Goal: Navigation & Orientation: Find specific page/section

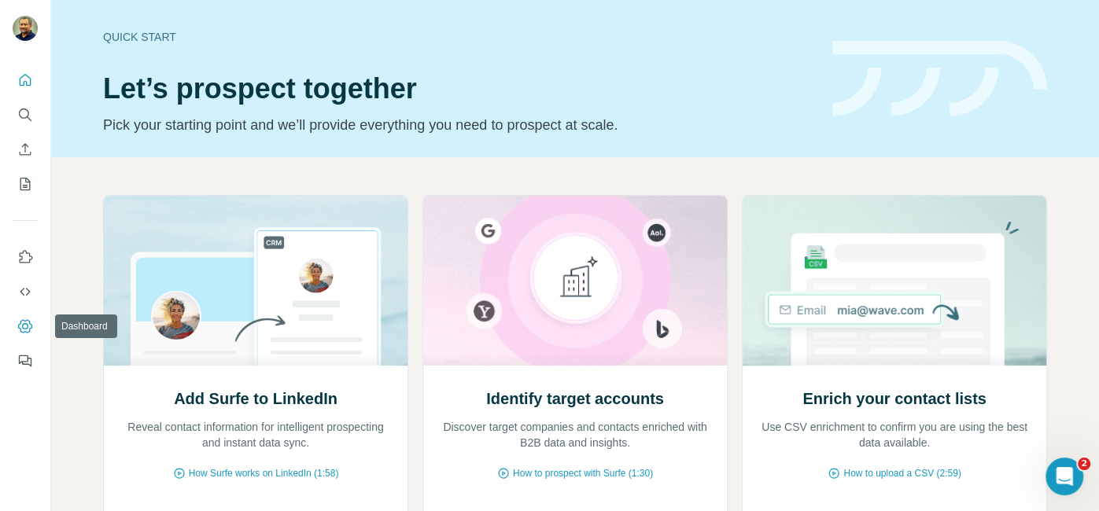
click at [24, 327] on icon "Dashboard" at bounding box center [25, 327] width 16 height 16
click at [23, 79] on icon "Quick start" at bounding box center [25, 80] width 16 height 16
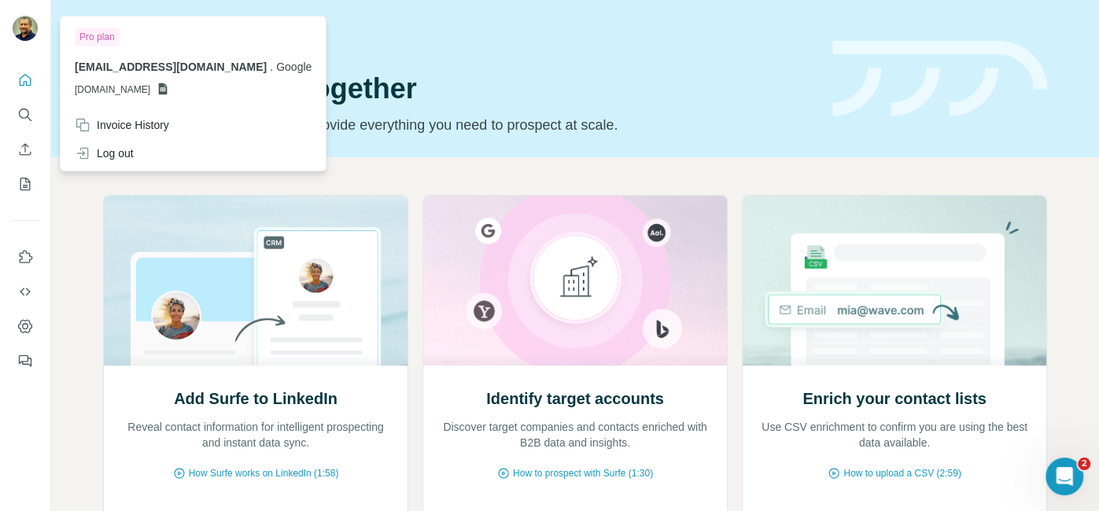
click at [24, 29] on img at bounding box center [25, 28] width 25 height 25
click at [394, 73] on h1 "Let’s prospect together" at bounding box center [458, 88] width 711 height 31
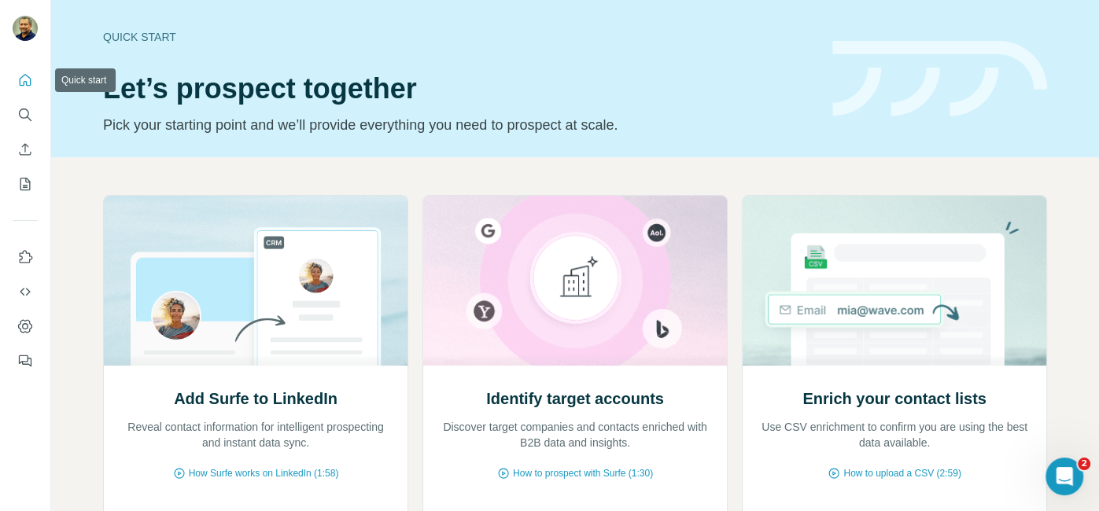
drag, startPoint x: 18, startPoint y: 85, endPoint x: 90, endPoint y: 84, distance: 72.4
click at [18, 85] on icon "Quick start" at bounding box center [25, 80] width 16 height 16
click at [25, 330] on icon "Dashboard" at bounding box center [25, 327] width 16 height 16
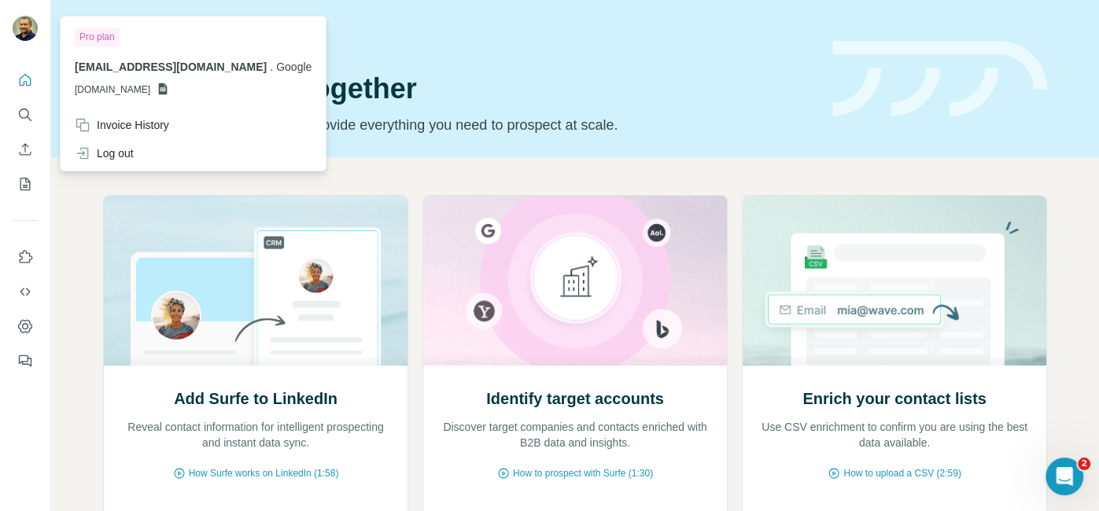
click at [17, 24] on img at bounding box center [25, 28] width 25 height 25
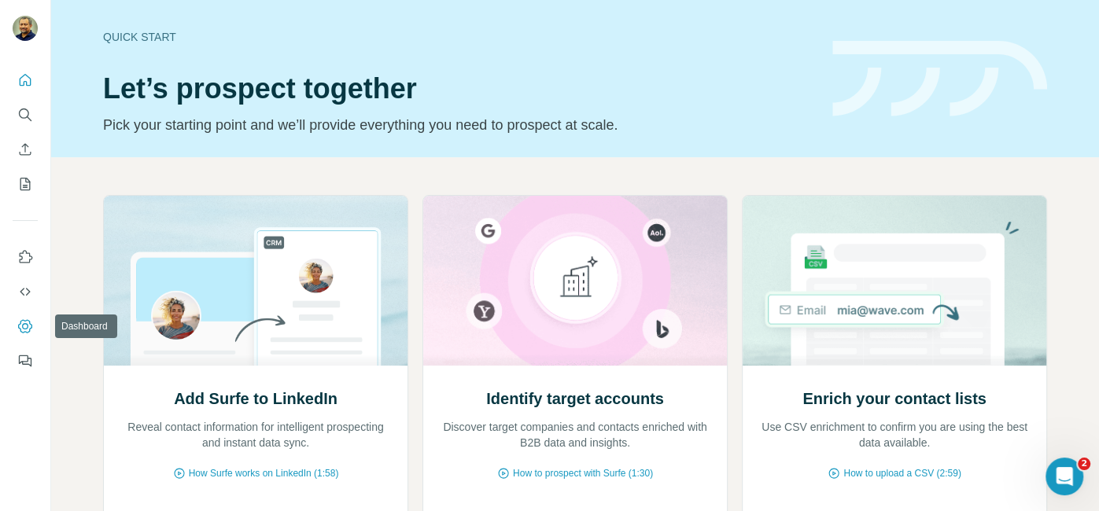
click at [27, 326] on icon "Dashboard" at bounding box center [25, 327] width 16 height 16
